Goal: Task Accomplishment & Management: Manage account settings

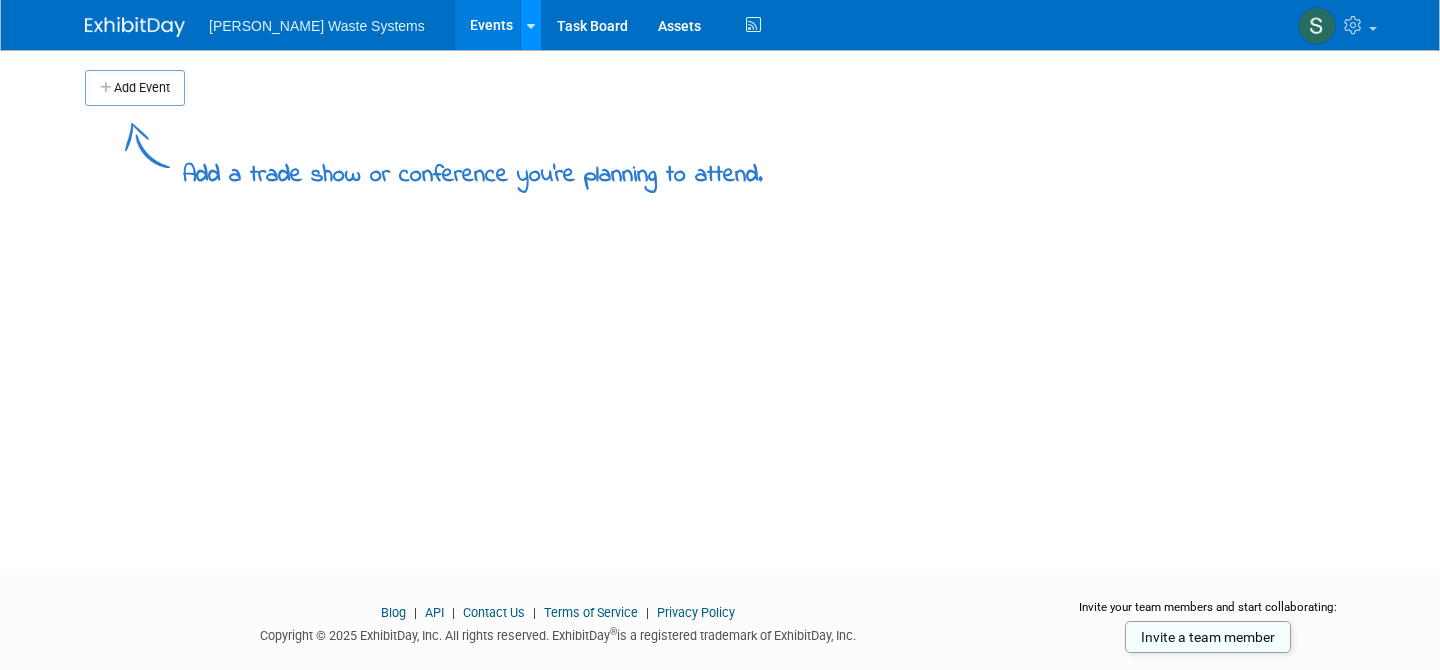
click at [520, 24] on link at bounding box center [530, 25] width 21 height 50
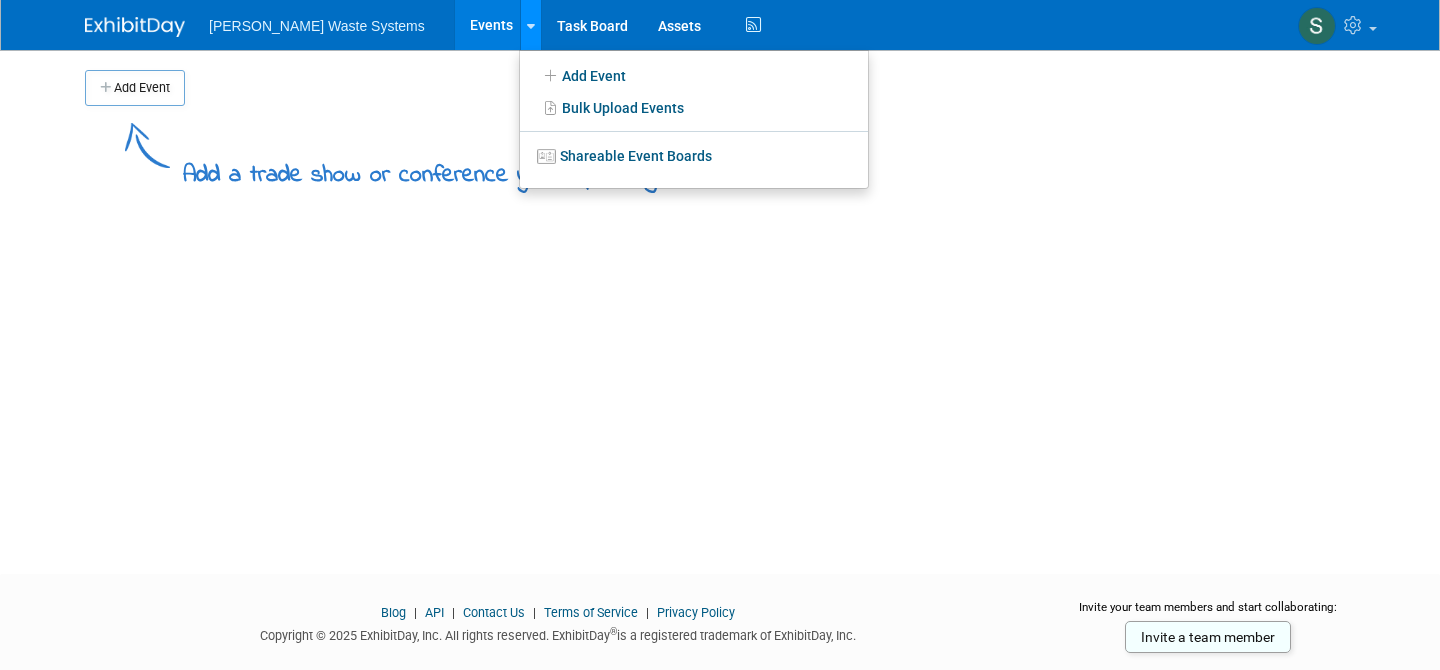
click at [520, 24] on link at bounding box center [530, 25] width 21 height 50
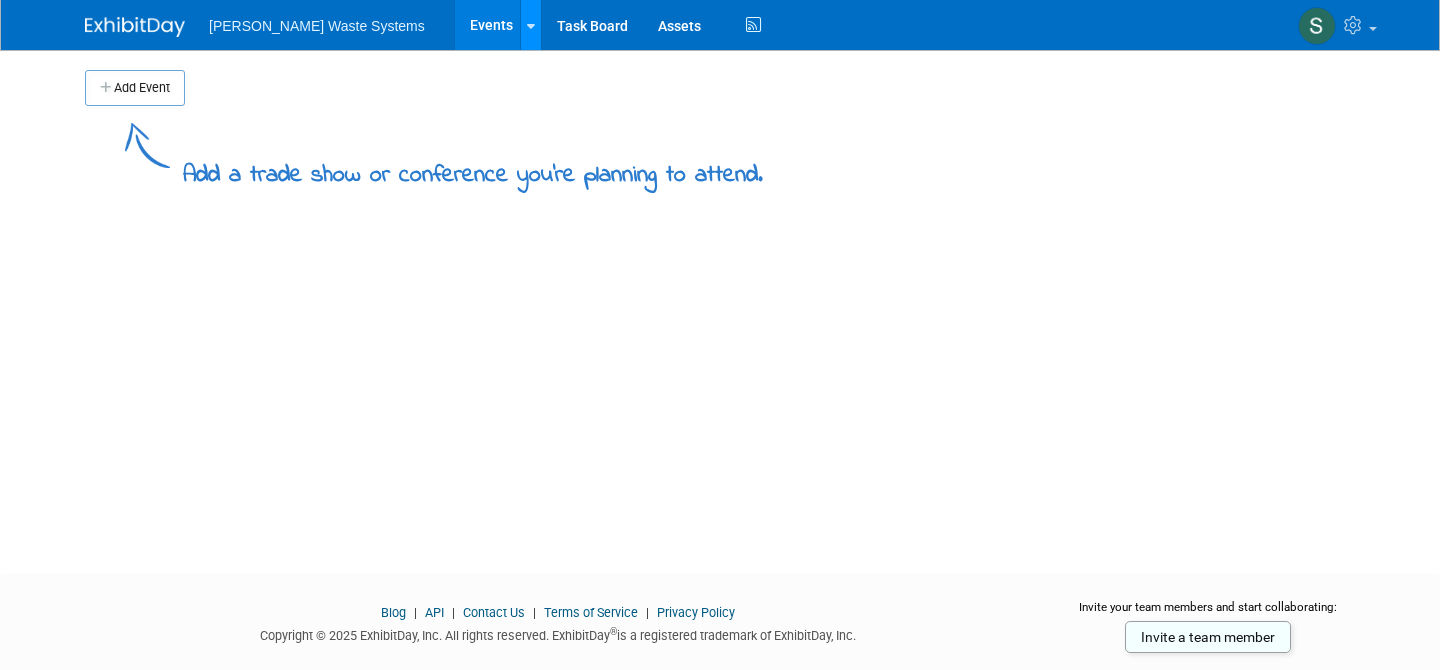
click at [520, 24] on link at bounding box center [530, 25] width 21 height 50
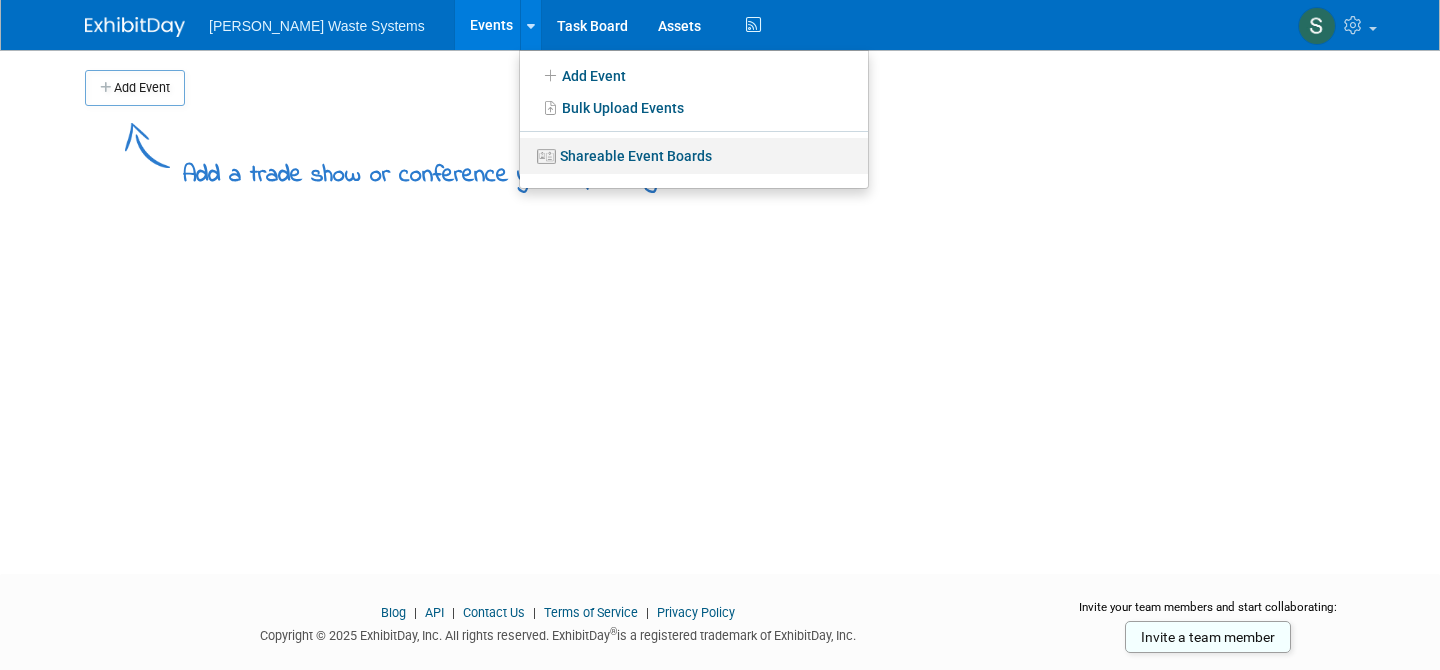
click at [520, 161] on link "Shareable Event Boards" at bounding box center [694, 156] width 348 height 36
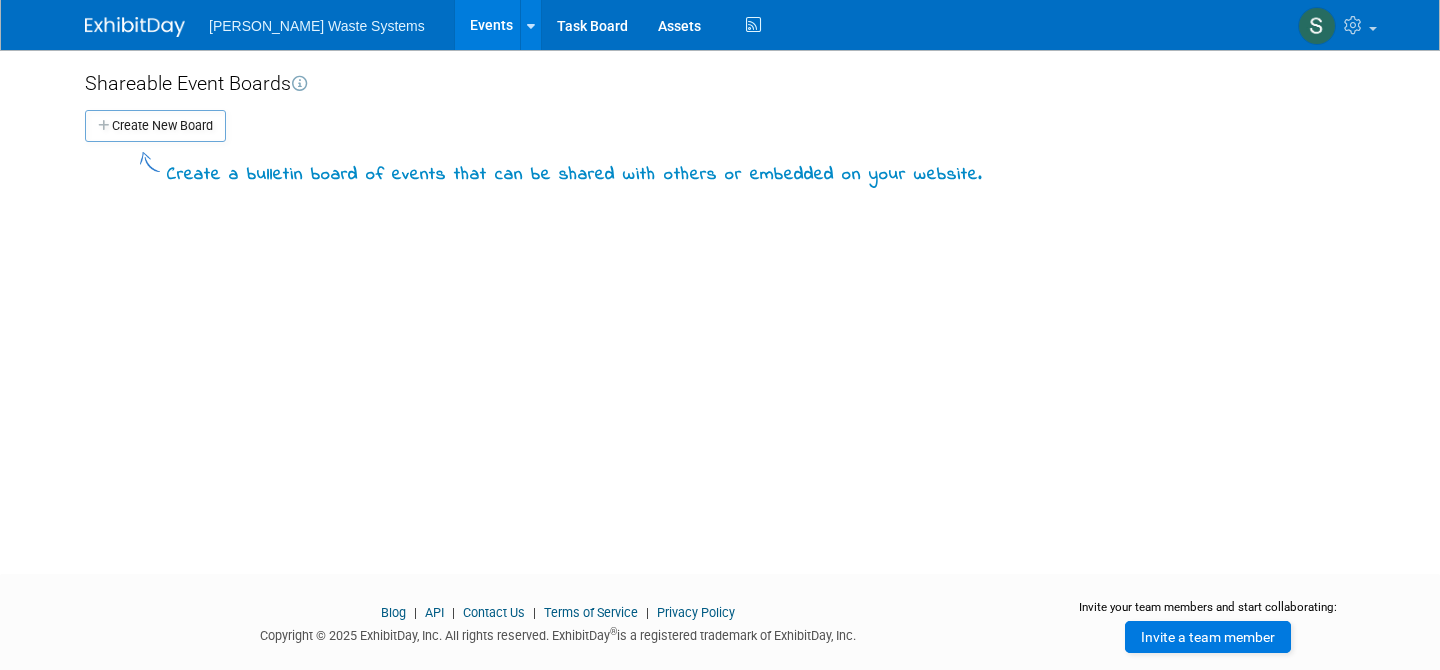
click at [1258, 640] on link "Invite a team member" at bounding box center [1208, 637] width 166 height 32
